Goal: Check status: Check status

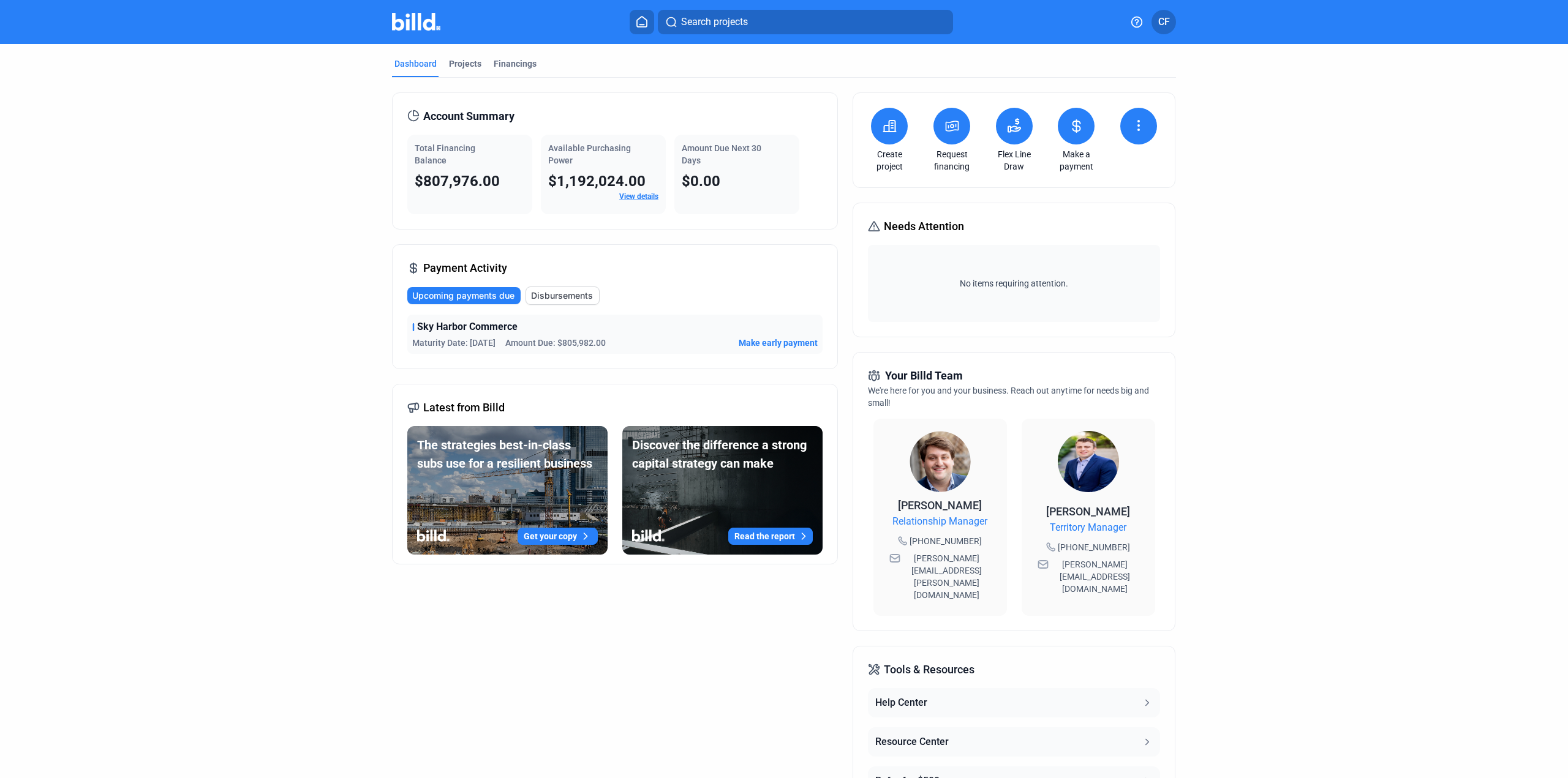
click at [561, 296] on span "Disbursements" at bounding box center [562, 296] width 62 height 13
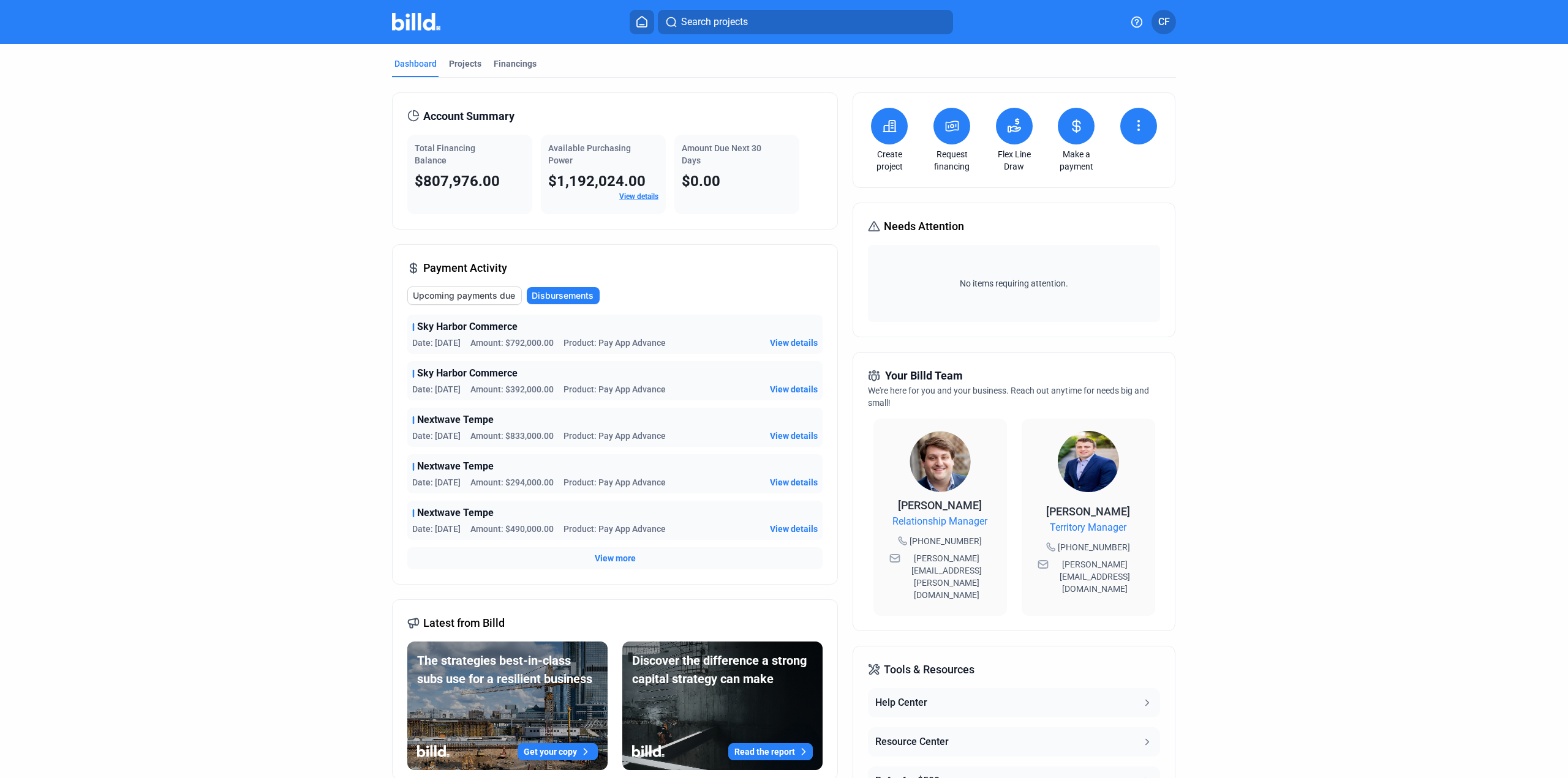
click at [784, 337] on span "View details" at bounding box center [793, 343] width 48 height 13
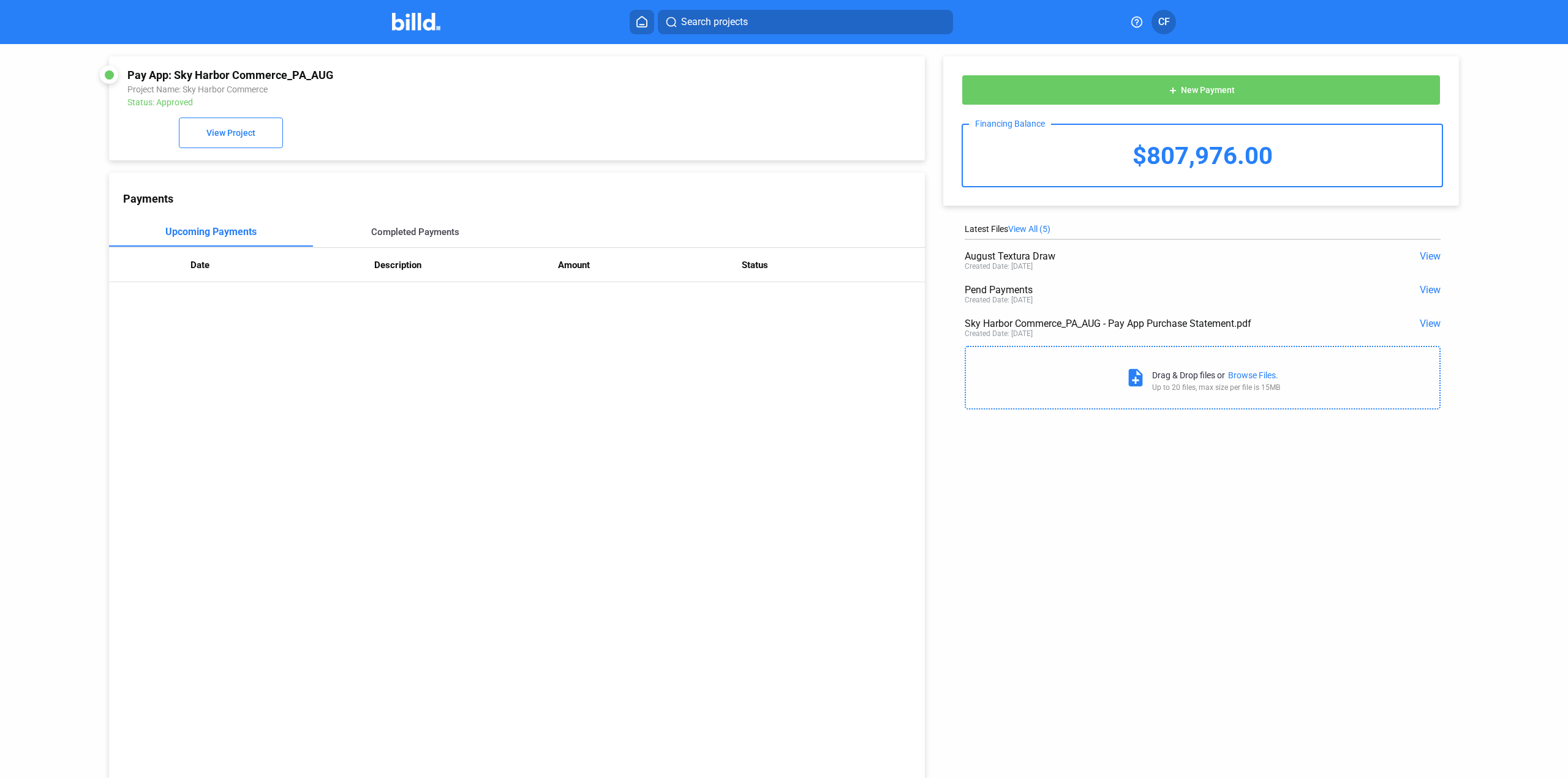
click at [409, 238] on div "Completed Payments" at bounding box center [416, 232] width 88 height 11
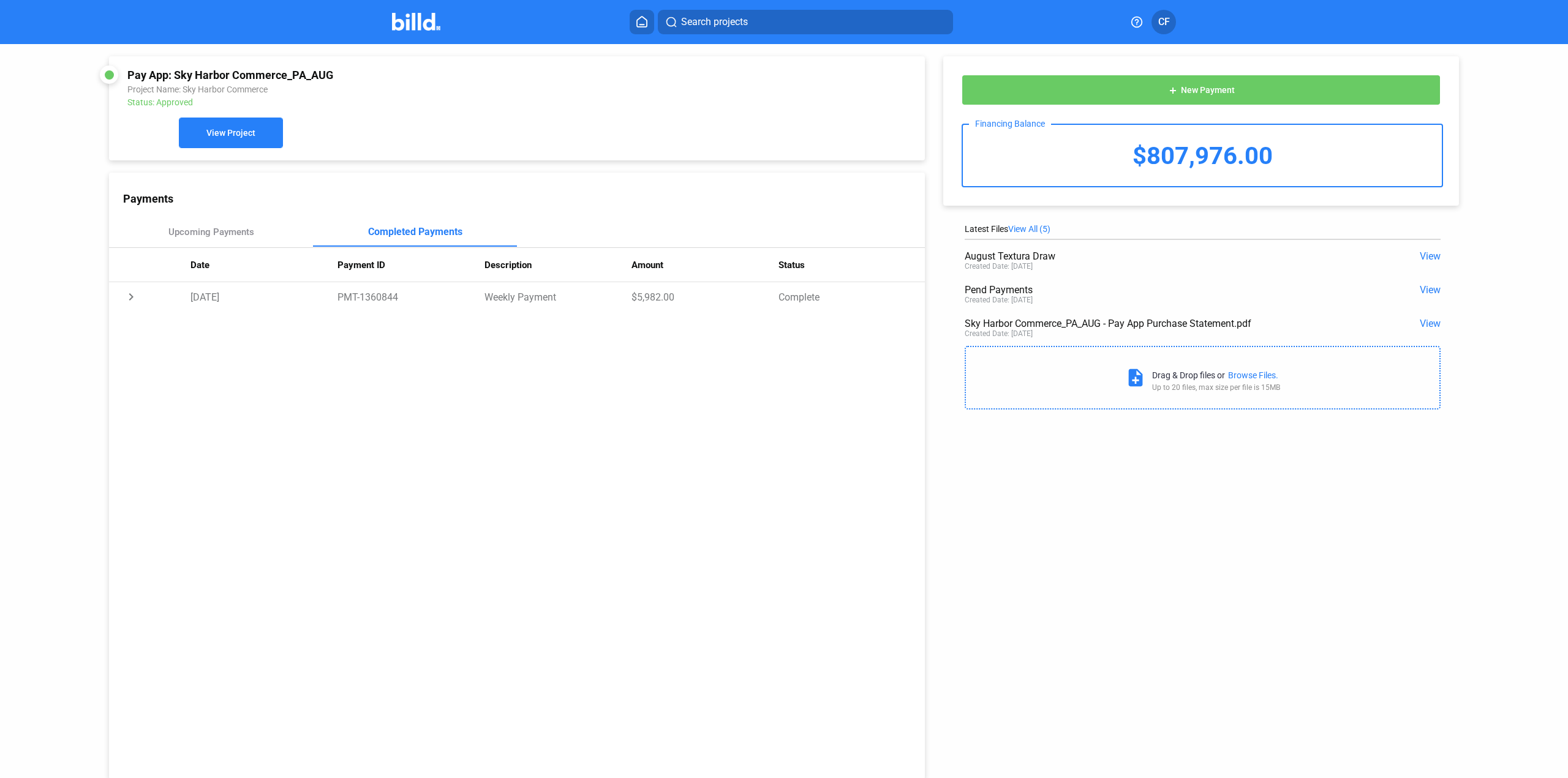
click at [234, 136] on span "View Project" at bounding box center [231, 133] width 49 height 10
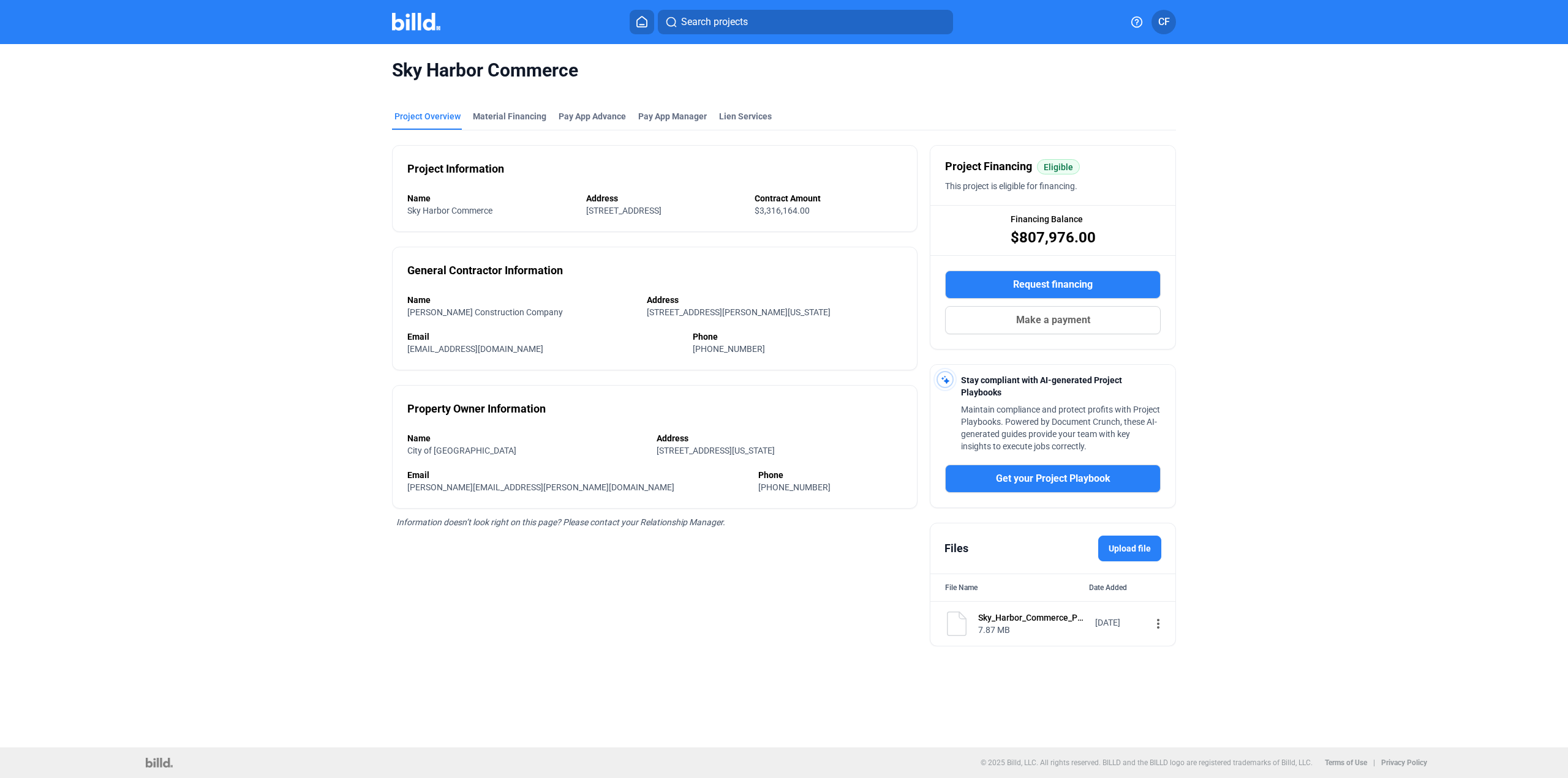
click at [1035, 616] on div "Sky_Harbor_Commerce_Park_-_Greentech_Services Executed (1)" at bounding box center [1032, 618] width 109 height 13
click at [1152, 624] on mat-icon "more_vert" at bounding box center [1158, 624] width 14 height 14
click at [1169, 645] on span "View" at bounding box center [1164, 646] width 18 height 9
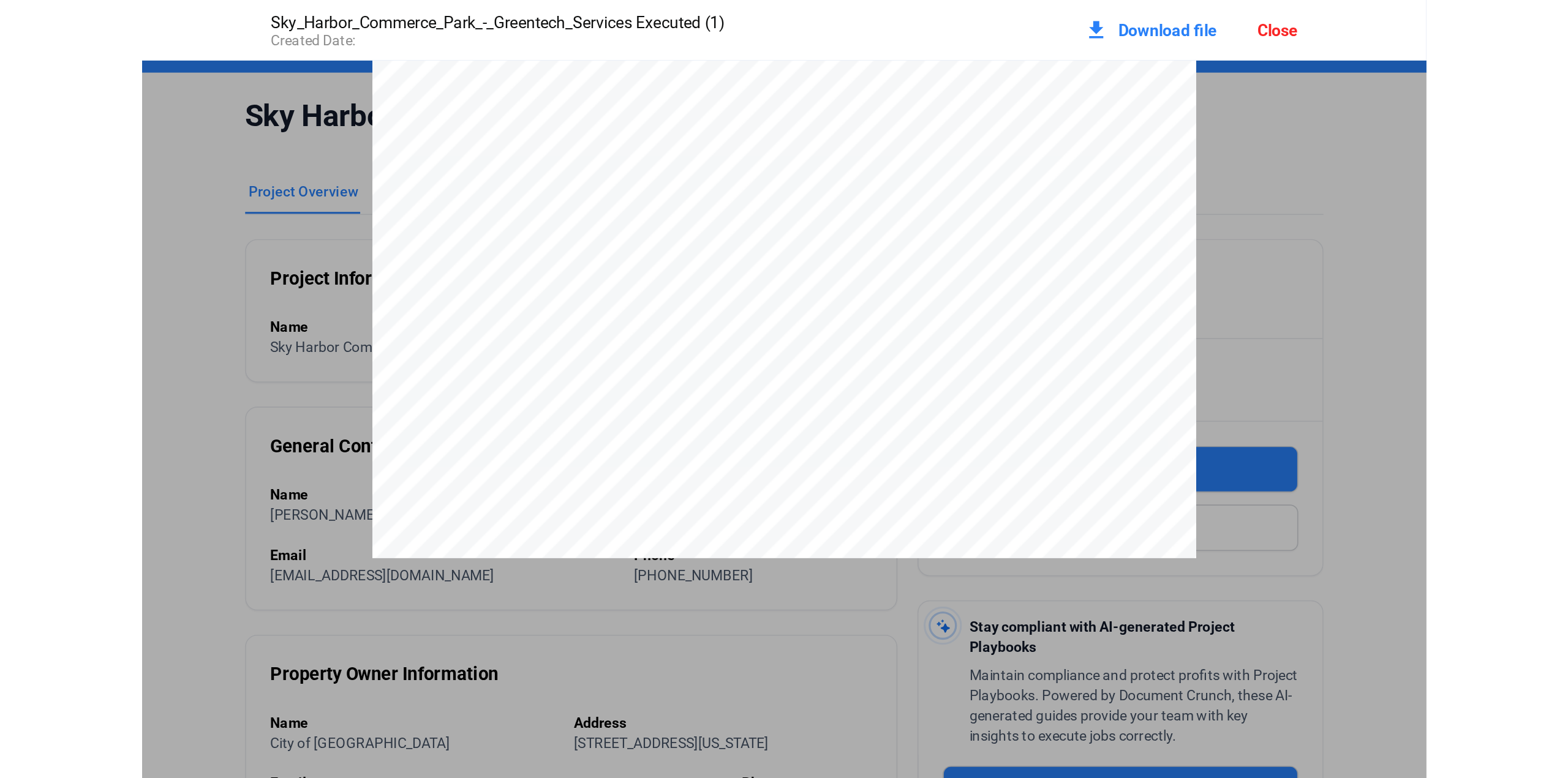
scroll to position [14380, 0]
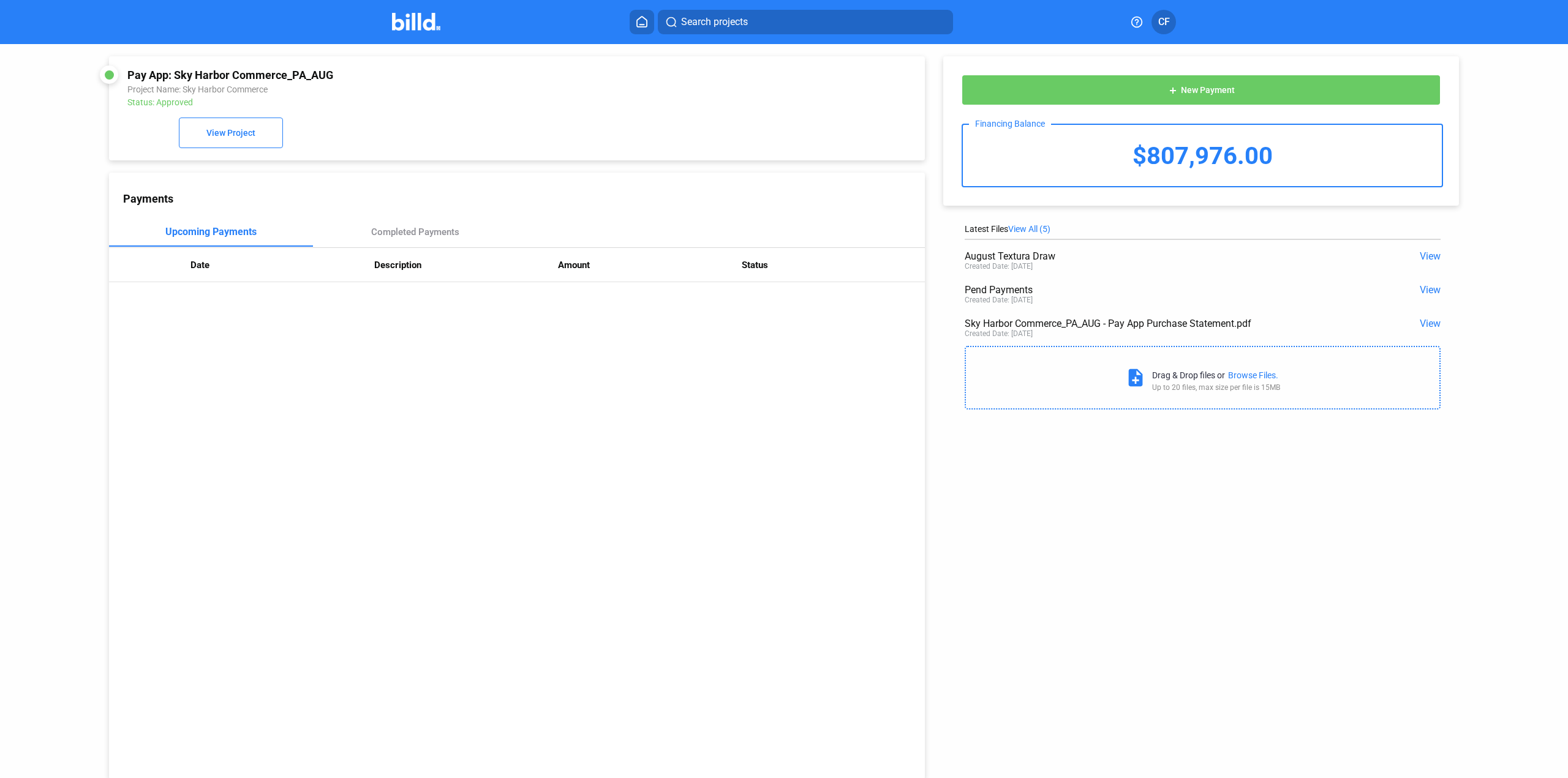
drag, startPoint x: 678, startPoint y: 144, endPoint x: 684, endPoint y: 140, distance: 7.2
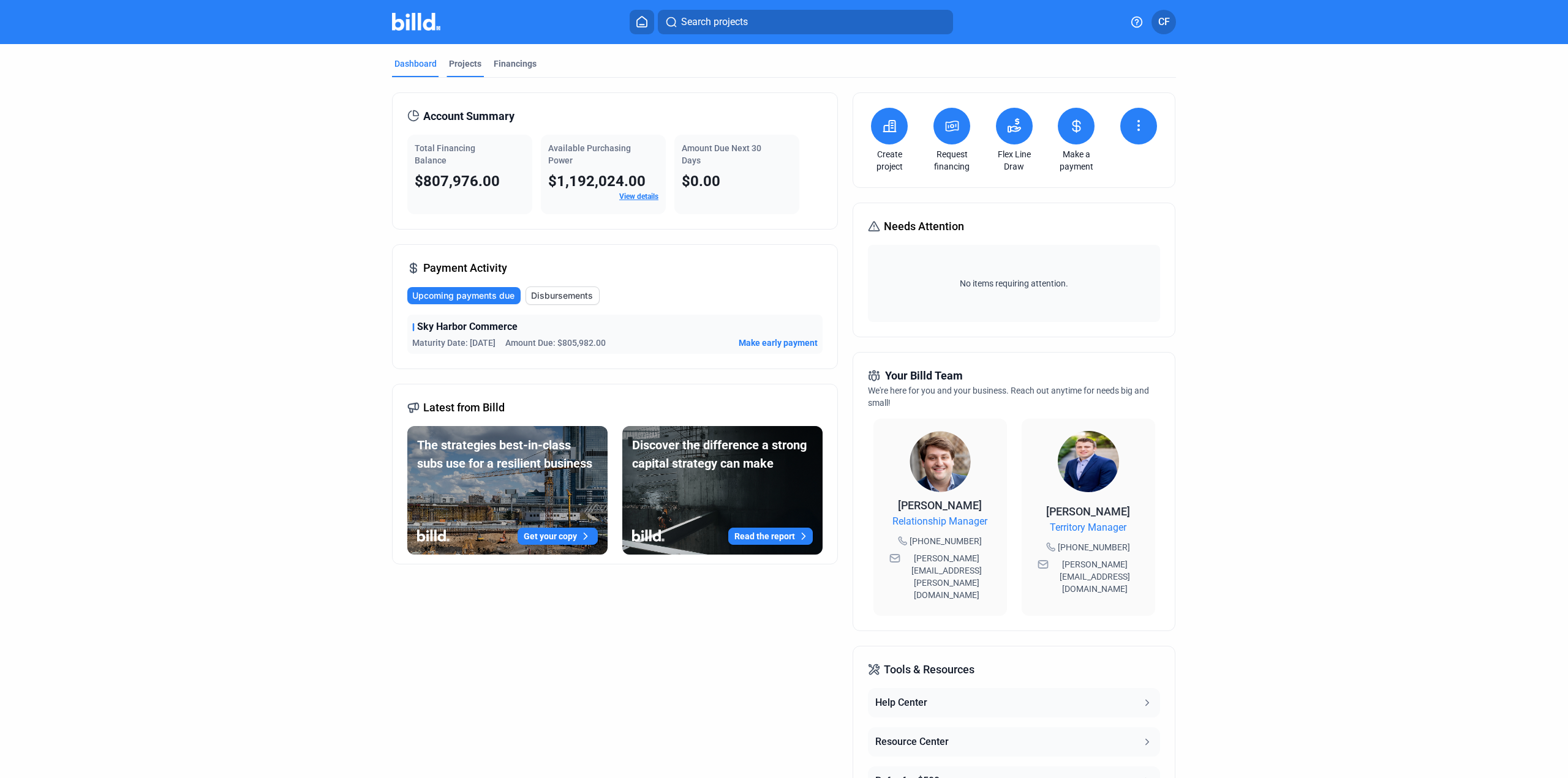
drag, startPoint x: 452, startPoint y: 61, endPoint x: 452, endPoint y: 70, distance: 9.0
click at [452, 61] on div "Projects" at bounding box center [465, 64] width 32 height 13
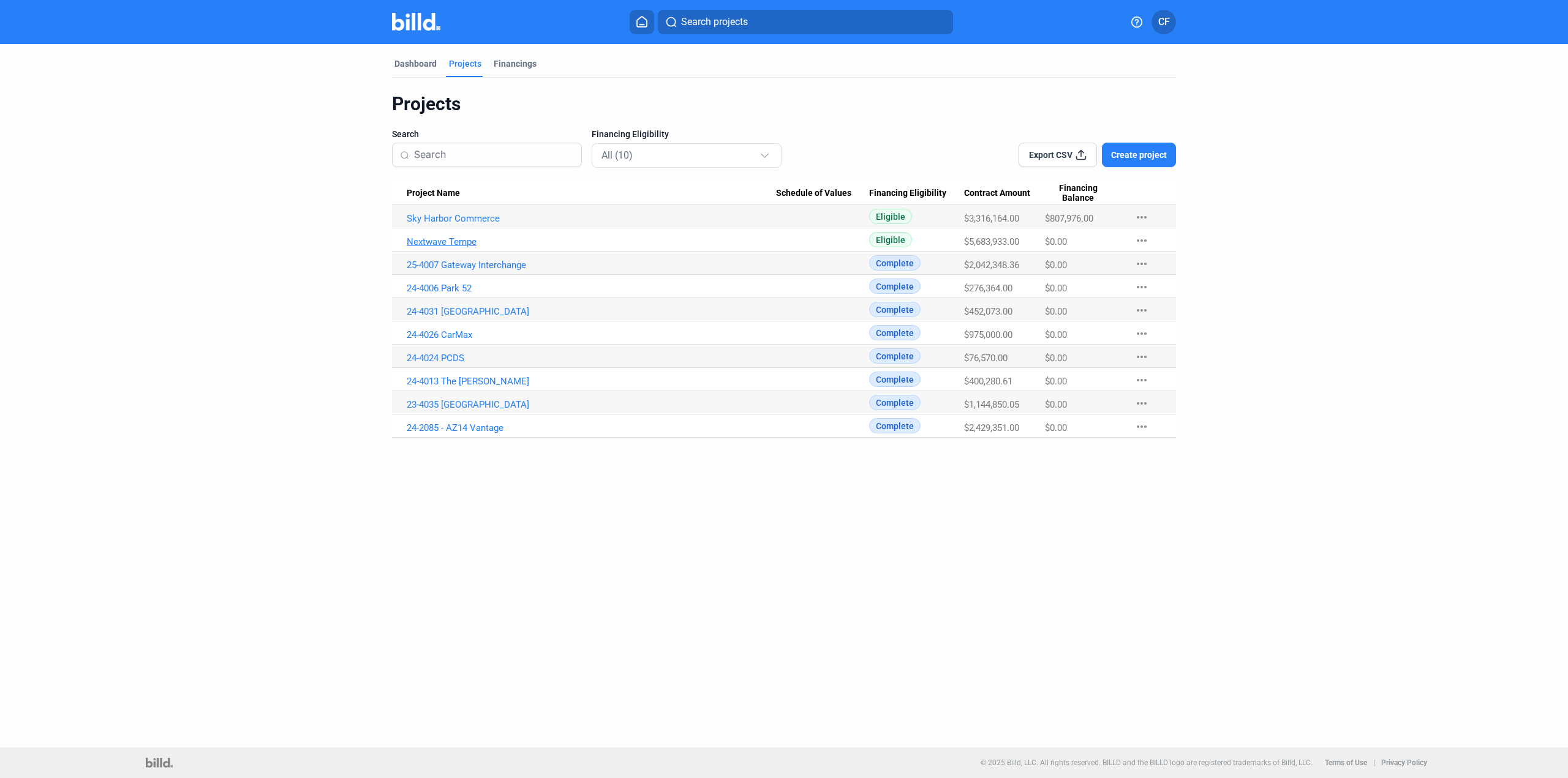
click at [459, 246] on link "Nextwave Tempe" at bounding box center [591, 241] width 369 height 11
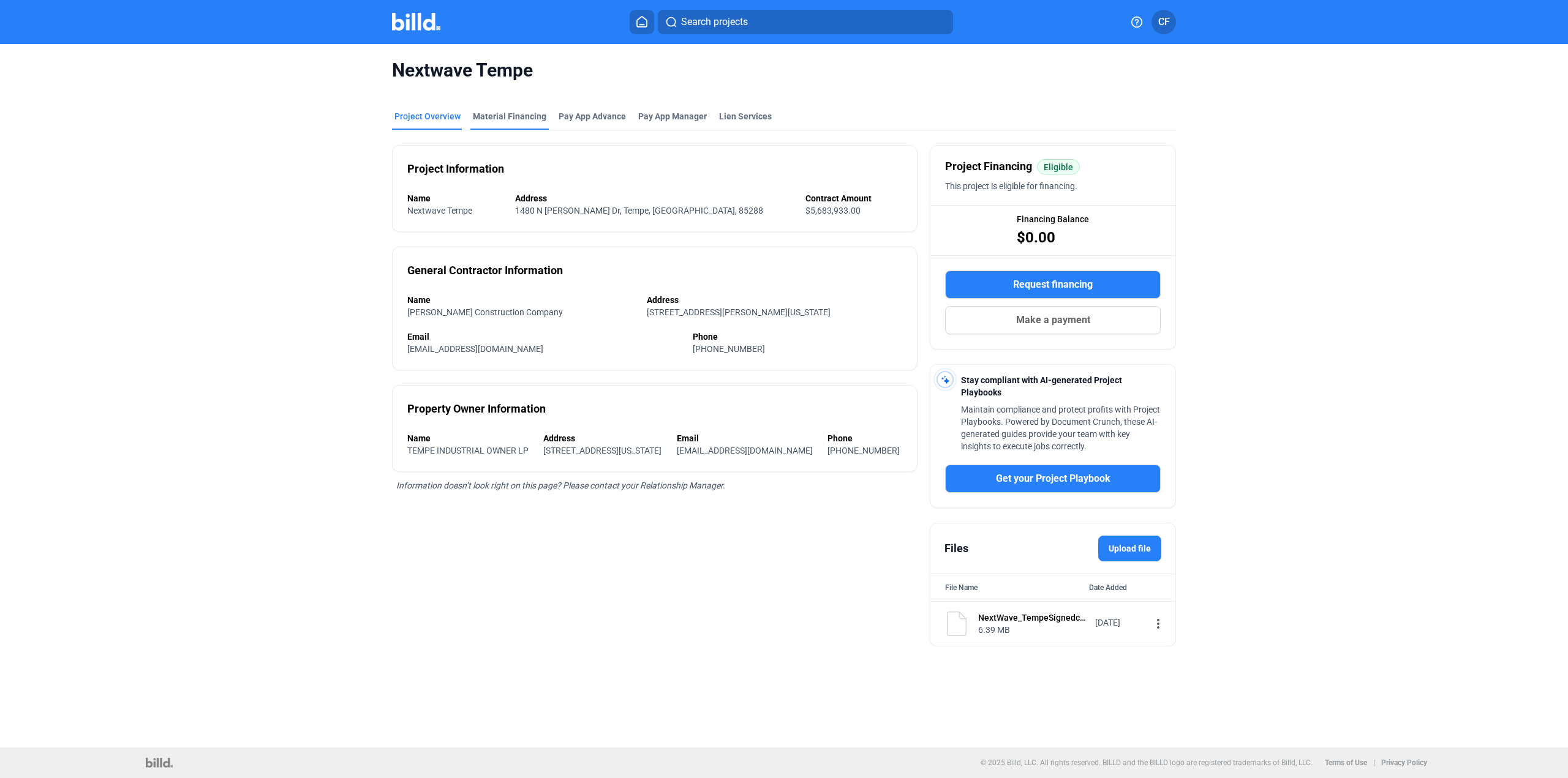
click at [523, 118] on div "Material Financing" at bounding box center [510, 117] width 74 height 13
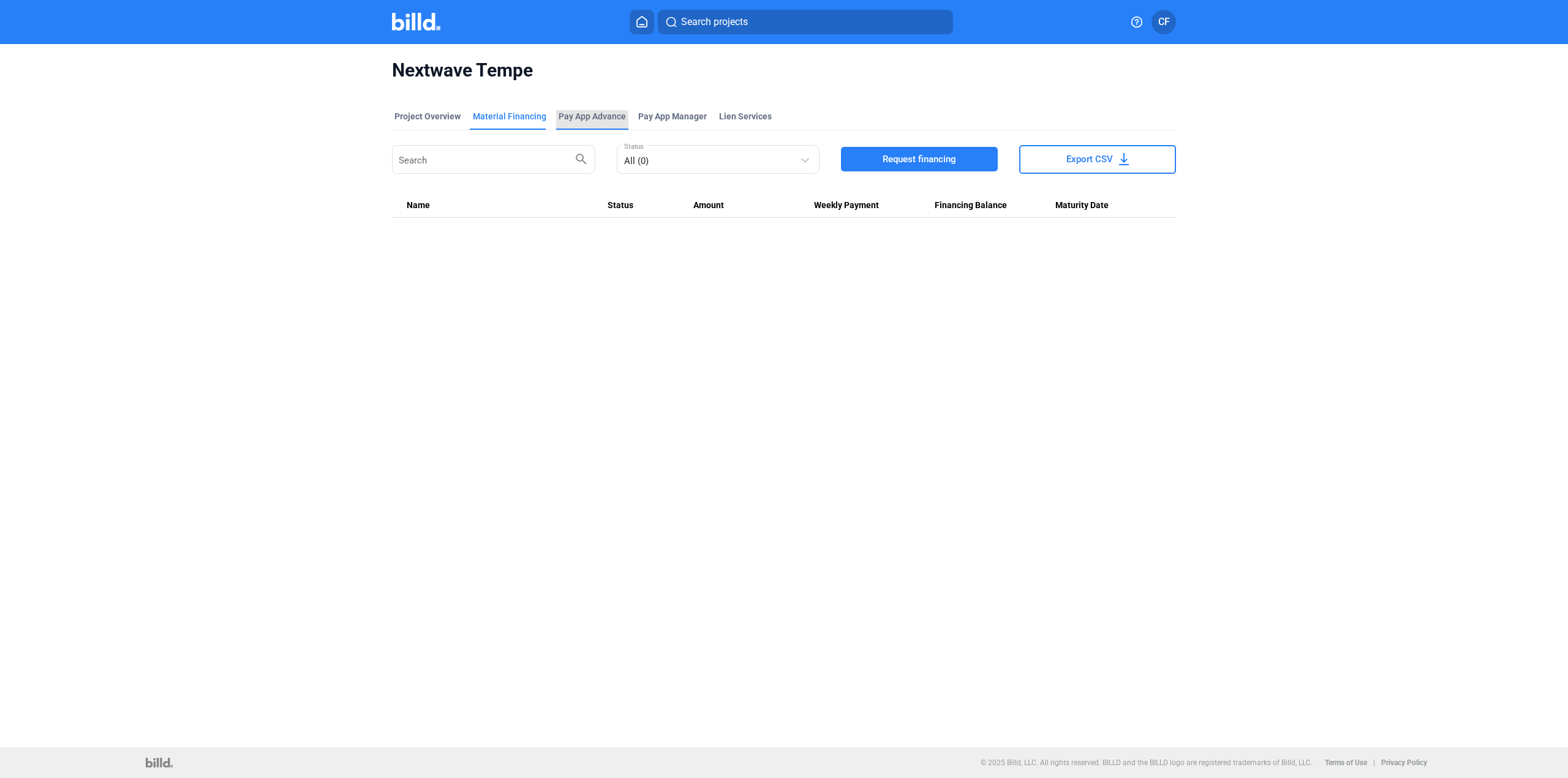
click at [595, 115] on div "Pay App Advance" at bounding box center [591, 117] width 67 height 13
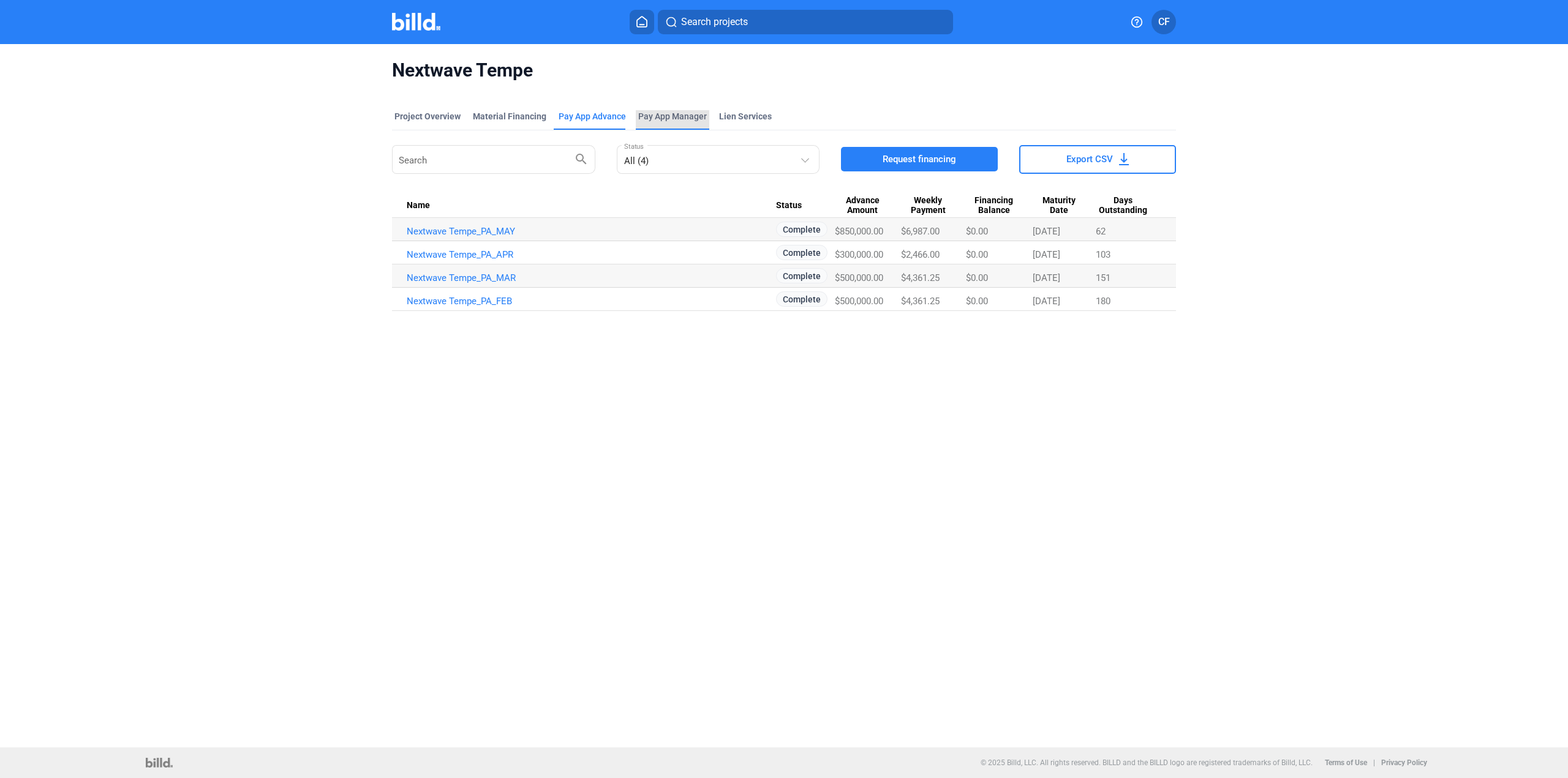
click at [674, 117] on span "Pay App Manager" at bounding box center [672, 117] width 68 height 13
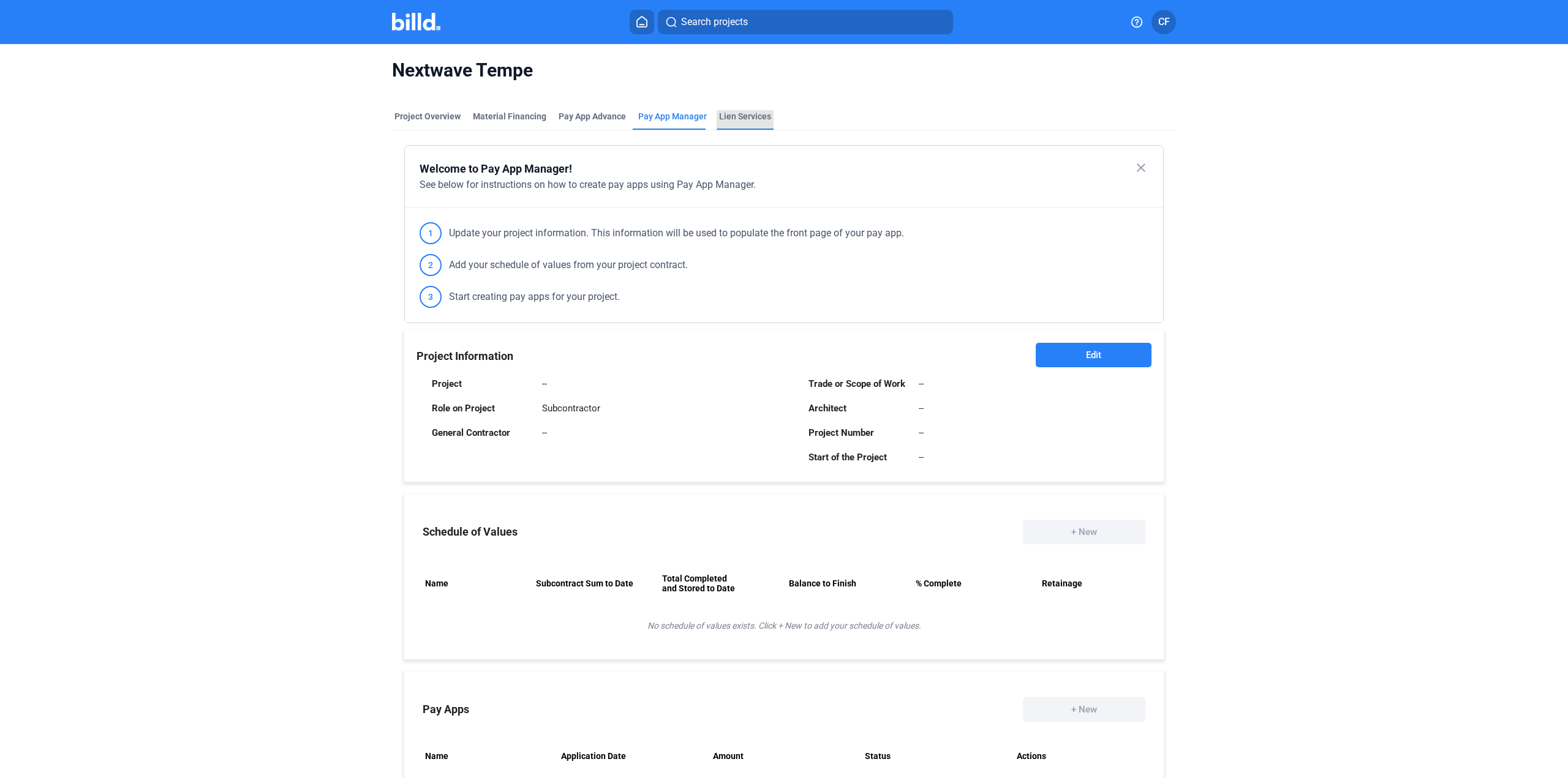
click at [749, 115] on div "Lien Services" at bounding box center [745, 117] width 52 height 13
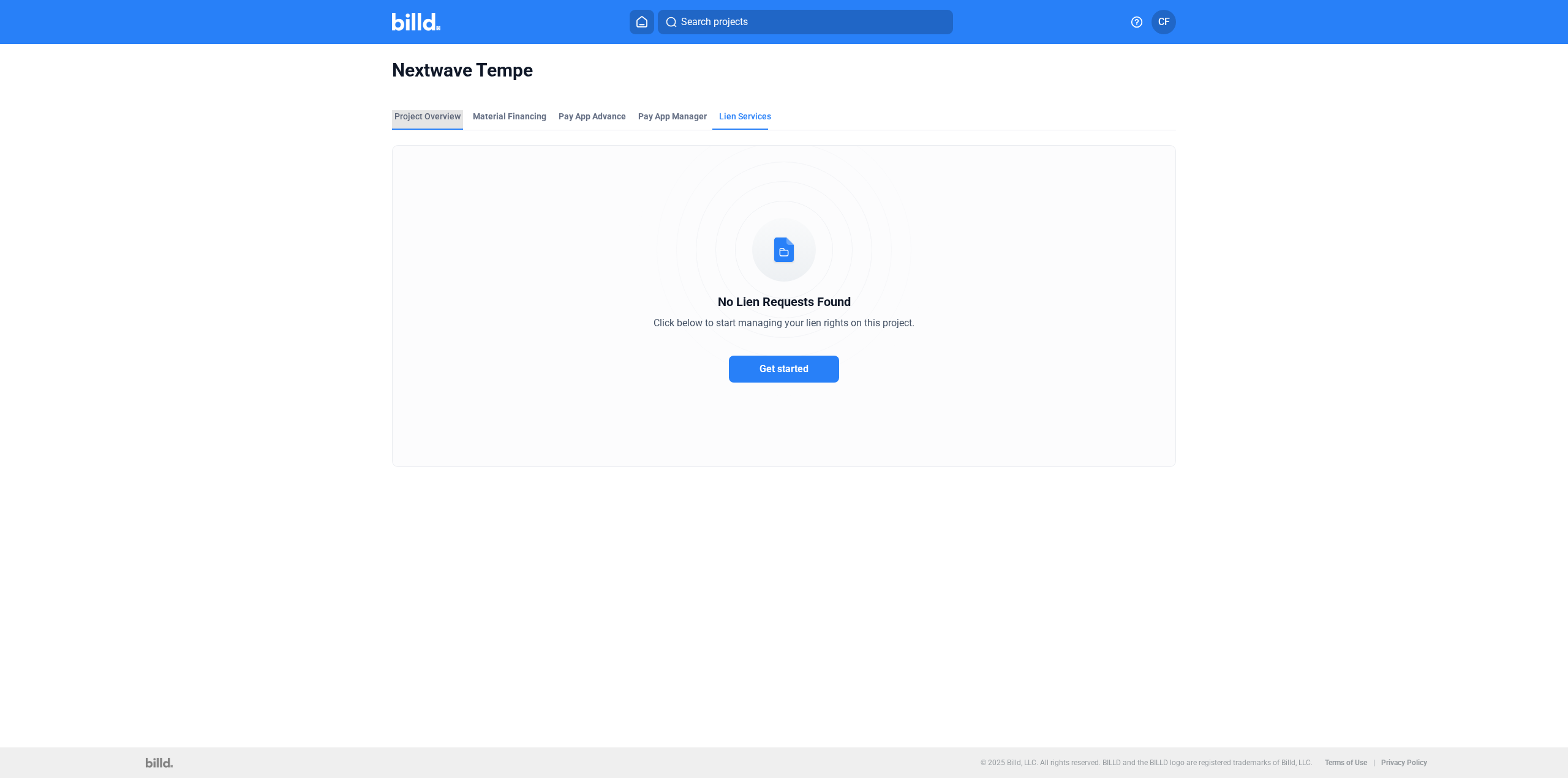
click at [438, 118] on div "Project Overview" at bounding box center [427, 117] width 66 height 13
drag, startPoint x: 258, startPoint y: 266, endPoint x: 252, endPoint y: 261, distance: 7.8
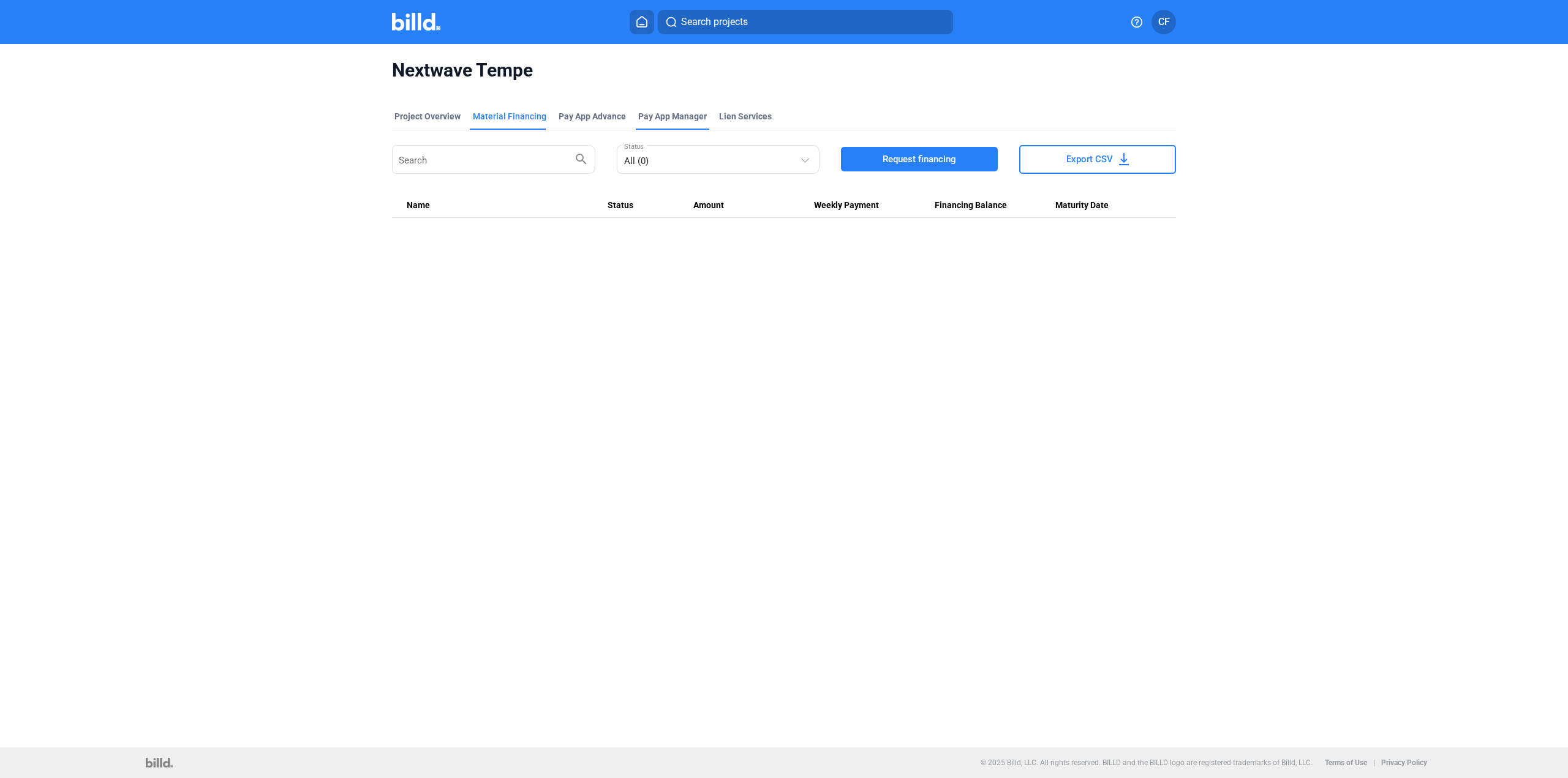
click at [676, 117] on span "Pay App Manager" at bounding box center [672, 117] width 68 height 13
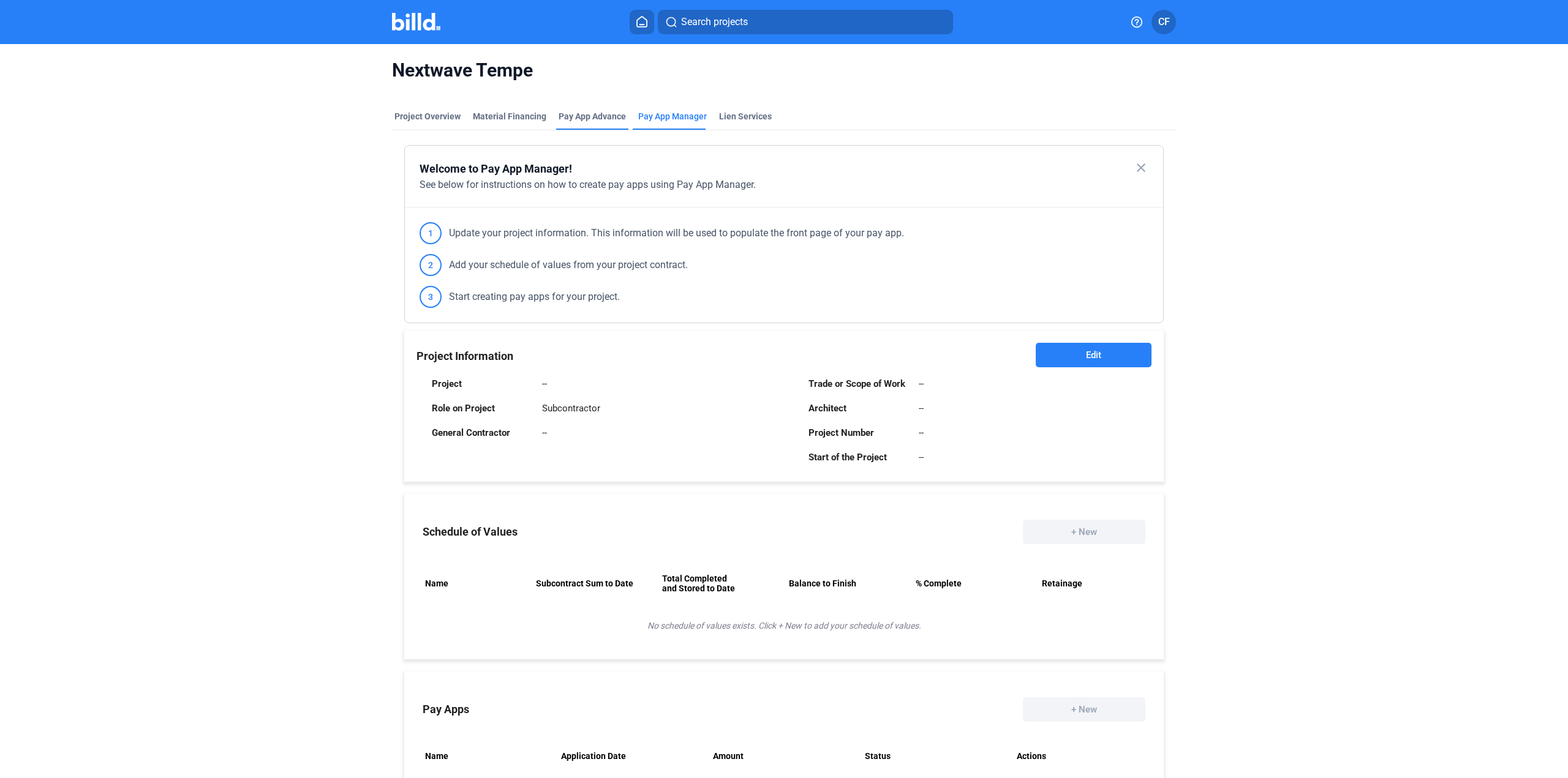
click at [605, 114] on div "Pay App Advance" at bounding box center [591, 117] width 67 height 13
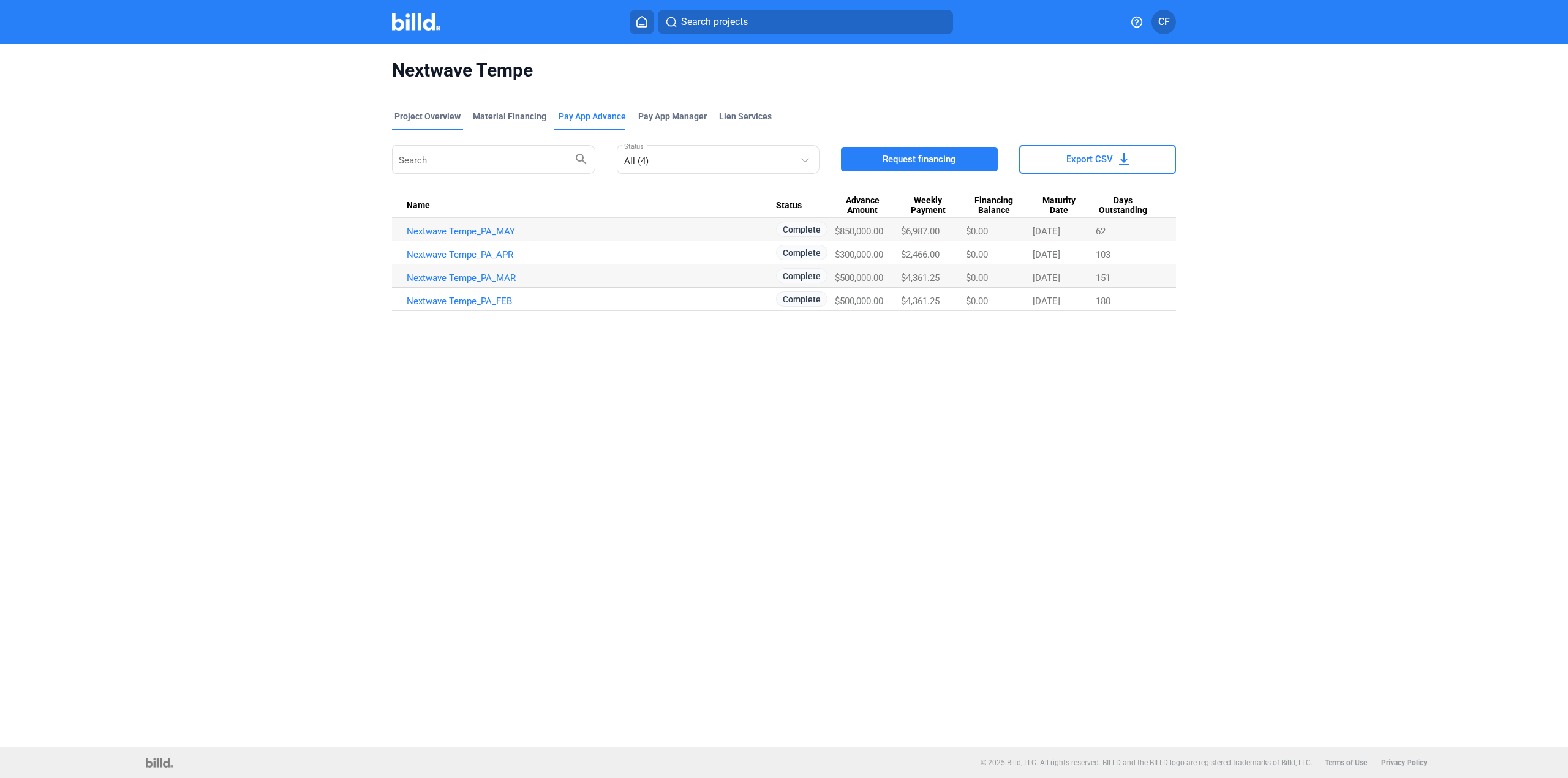
click at [426, 117] on div "Project Overview" at bounding box center [427, 117] width 66 height 13
drag, startPoint x: 279, startPoint y: 213, endPoint x: 285, endPoint y: 204, distance: 10.8
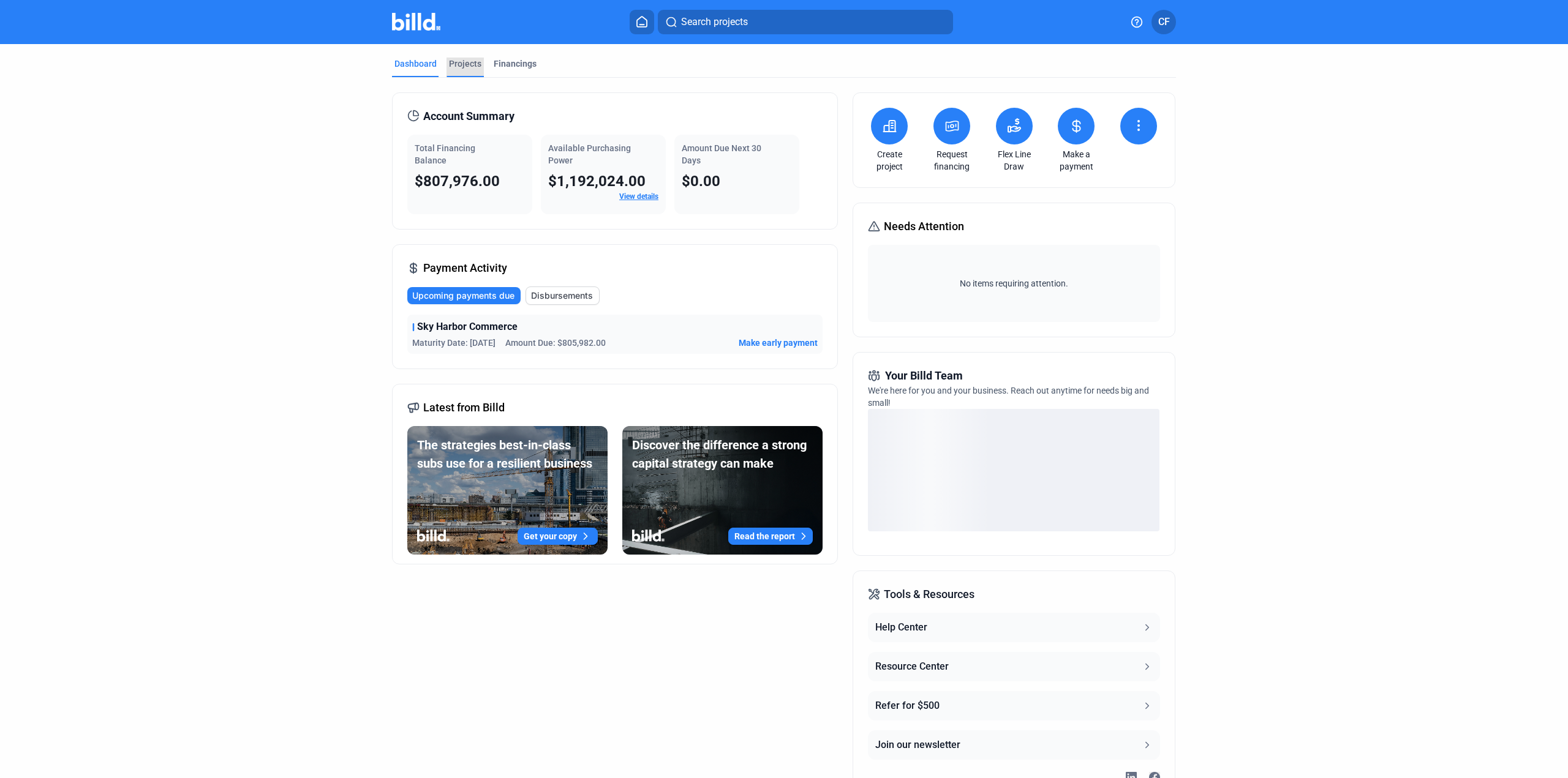
click at [468, 65] on div "Projects" at bounding box center [465, 64] width 32 height 13
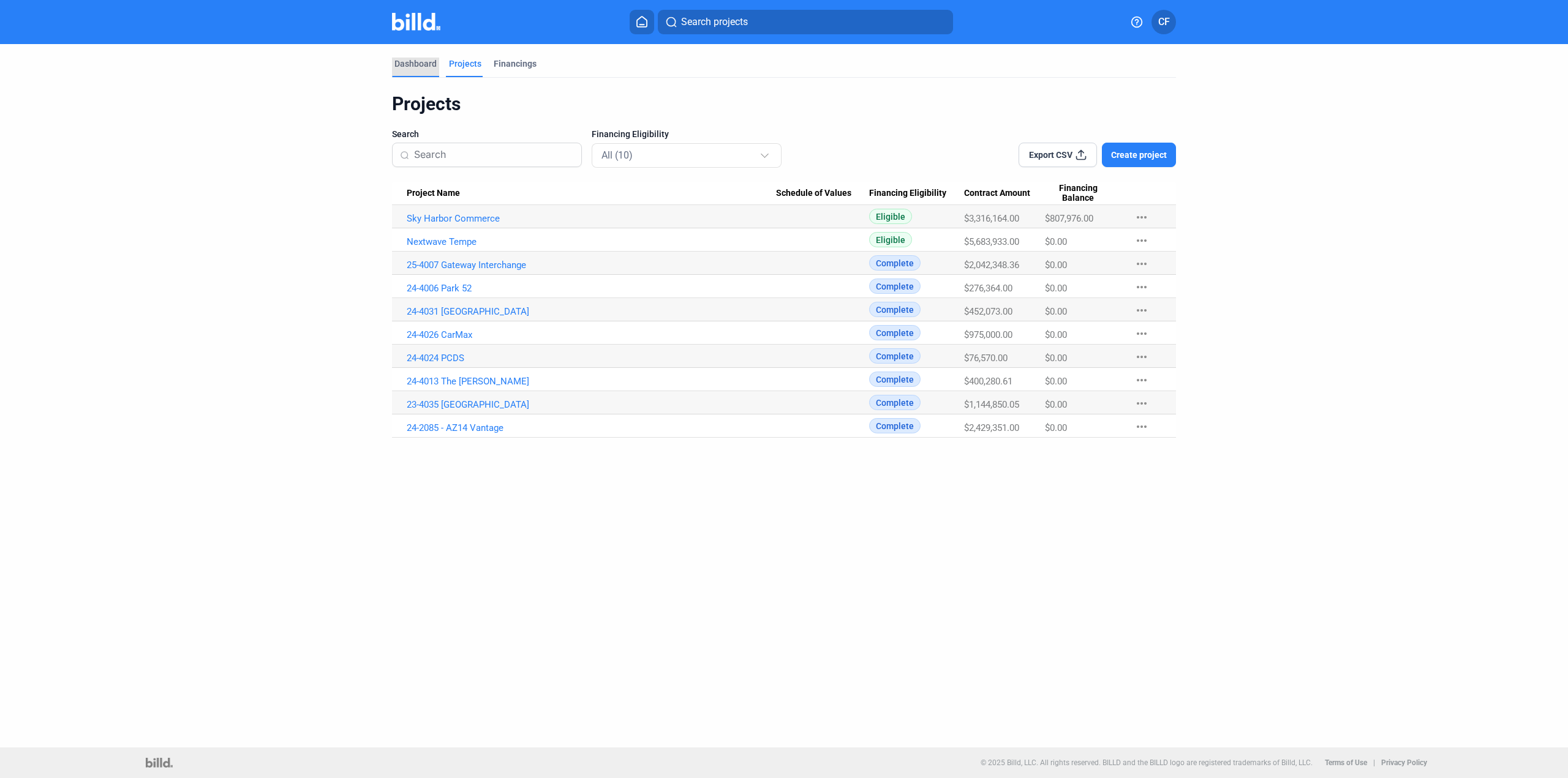
click at [410, 63] on div "Dashboard" at bounding box center [415, 64] width 42 height 13
click at [470, 217] on link "Sky Harbor Commerce" at bounding box center [591, 218] width 369 height 11
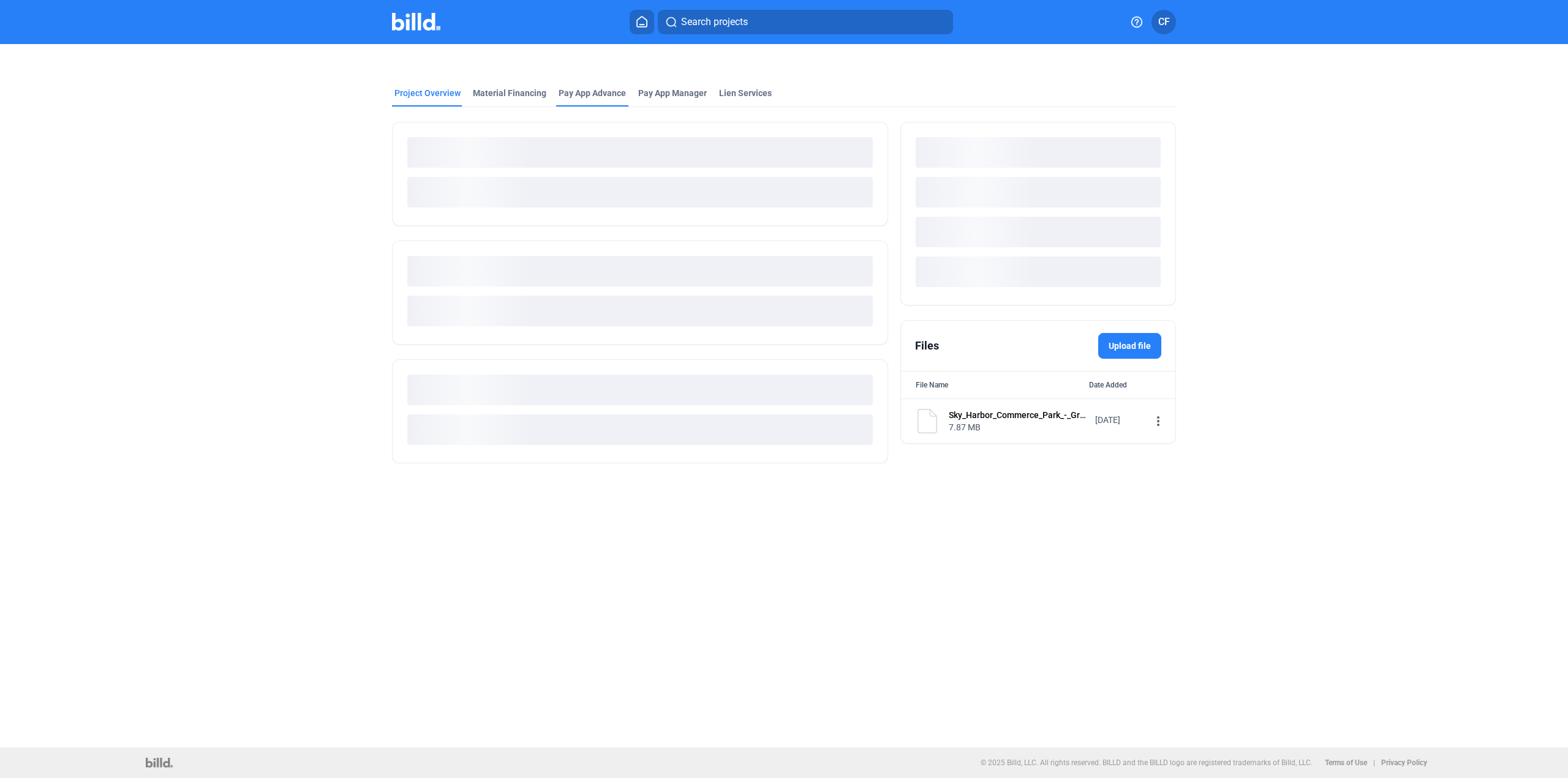
click at [599, 74] on div at bounding box center [784, 58] width 784 height 30
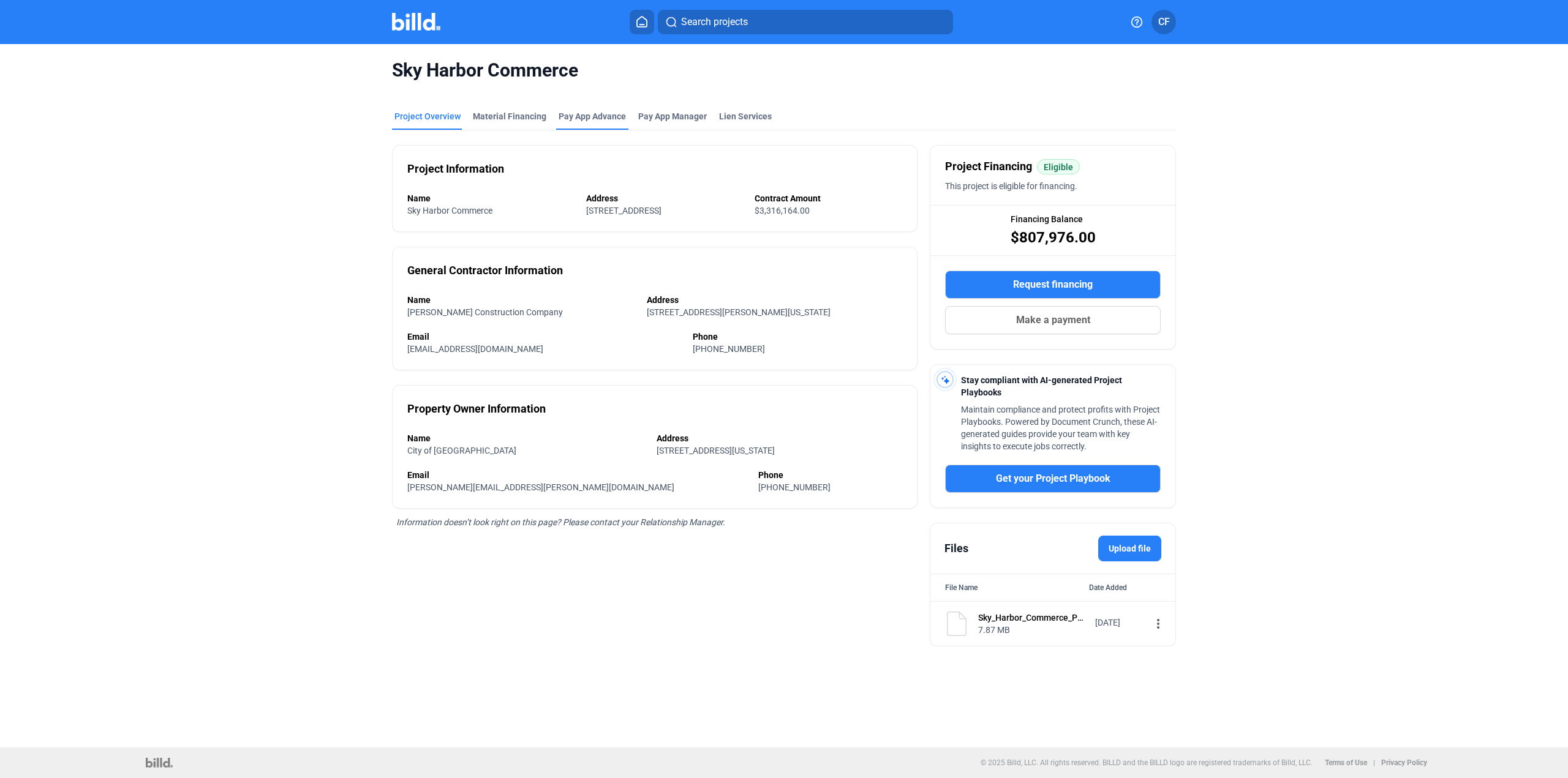
click at [596, 118] on div "Pay App Advance" at bounding box center [591, 117] width 67 height 13
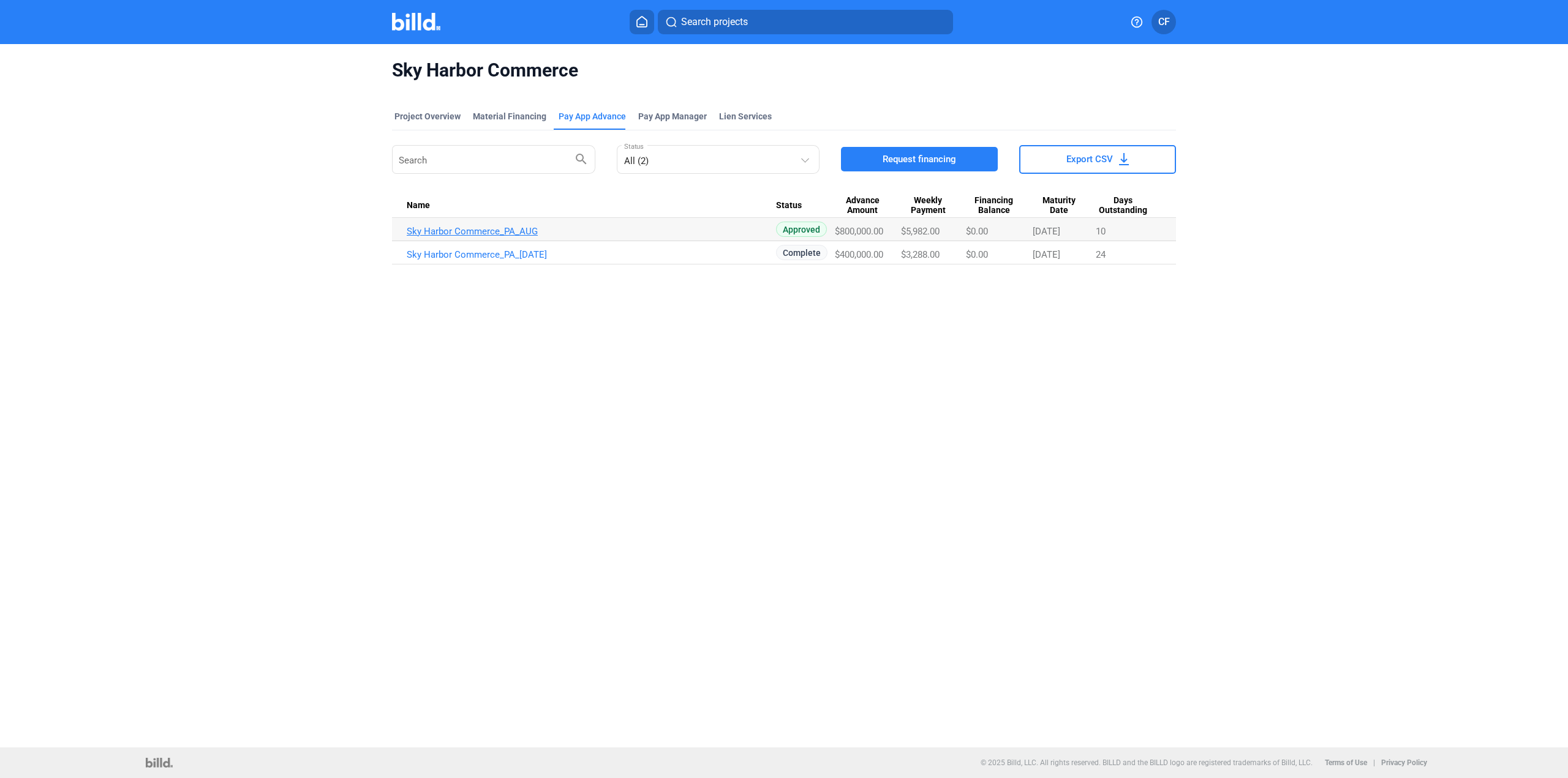
click at [488, 227] on link "Sky Harbor Commerce_PA_AUG" at bounding box center [591, 232] width 369 height 11
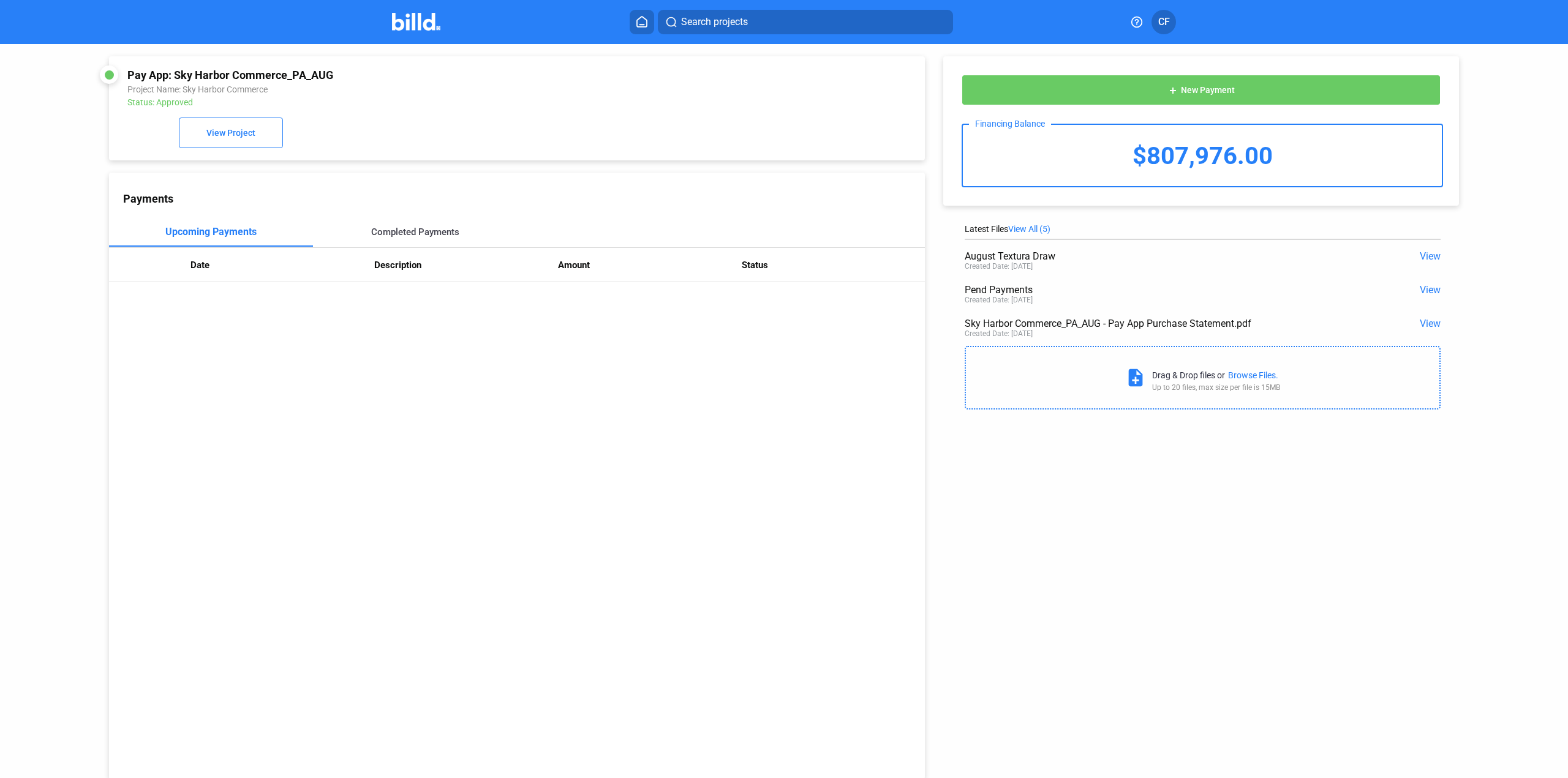
click at [420, 234] on div "Completed Payments" at bounding box center [416, 232] width 88 height 11
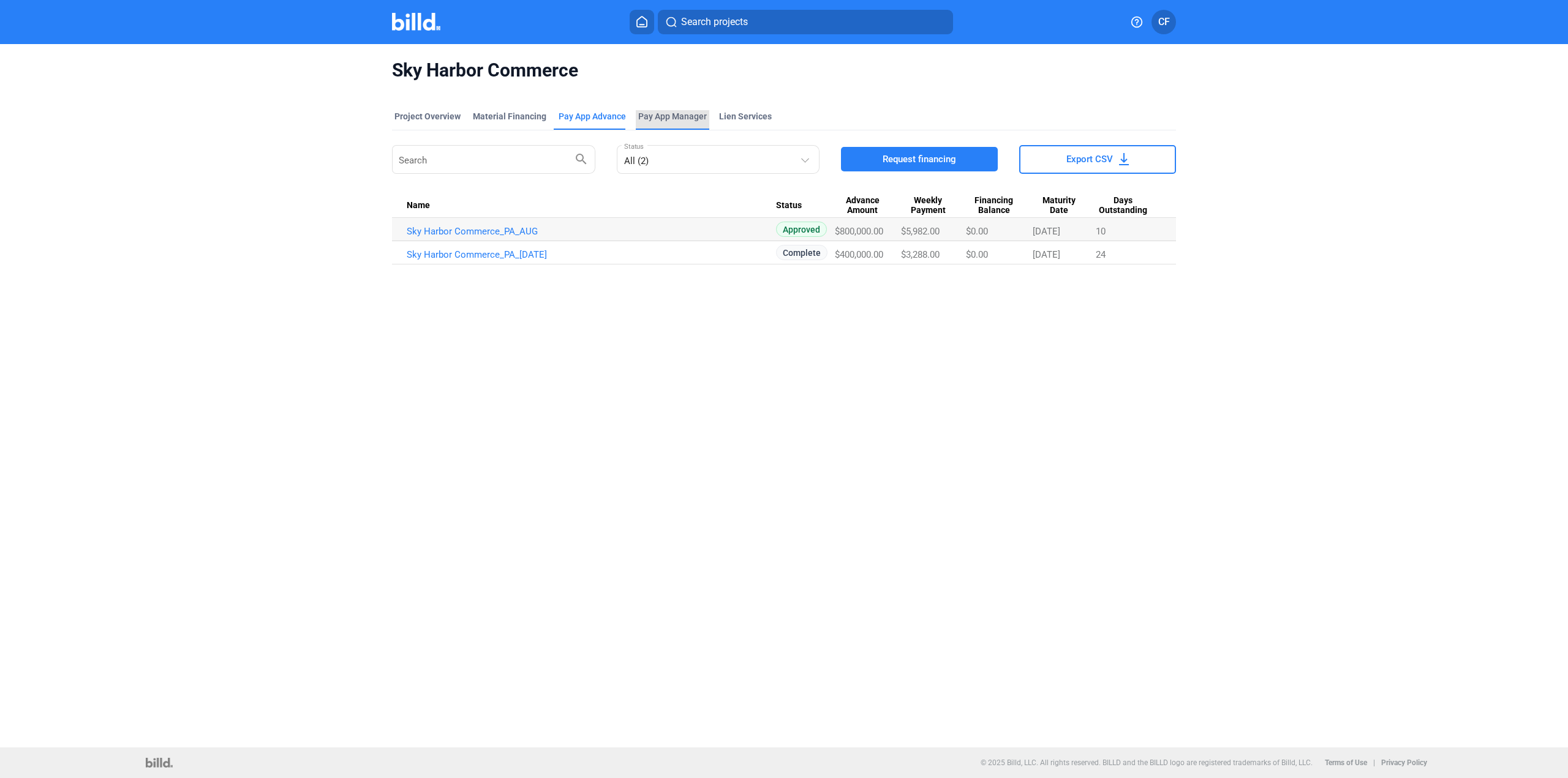
click at [671, 115] on span "Pay App Manager" at bounding box center [672, 117] width 68 height 13
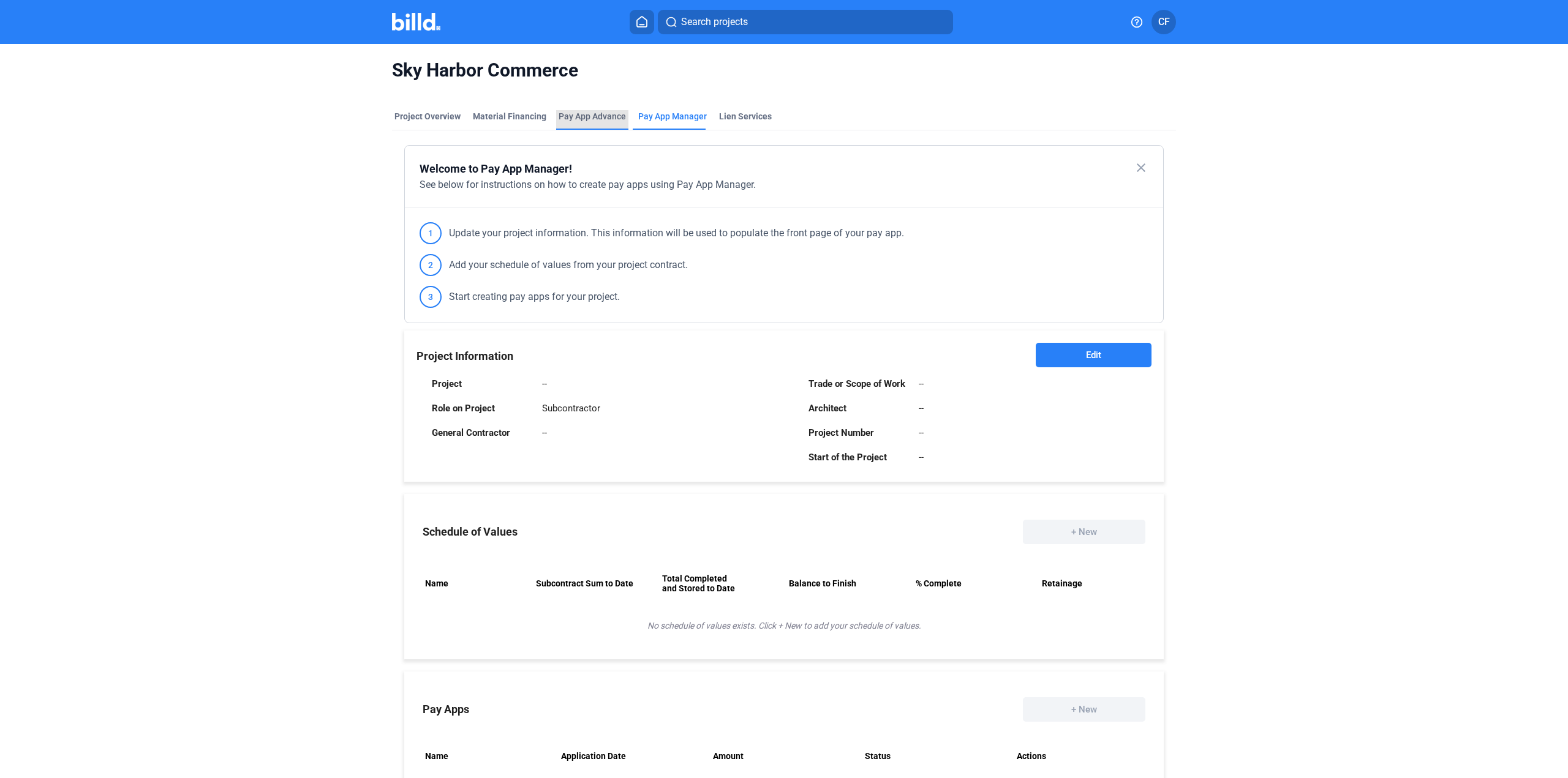
click at [575, 116] on div "Pay App Advance" at bounding box center [591, 117] width 67 height 13
